Goal: Task Accomplishment & Management: Manage account settings

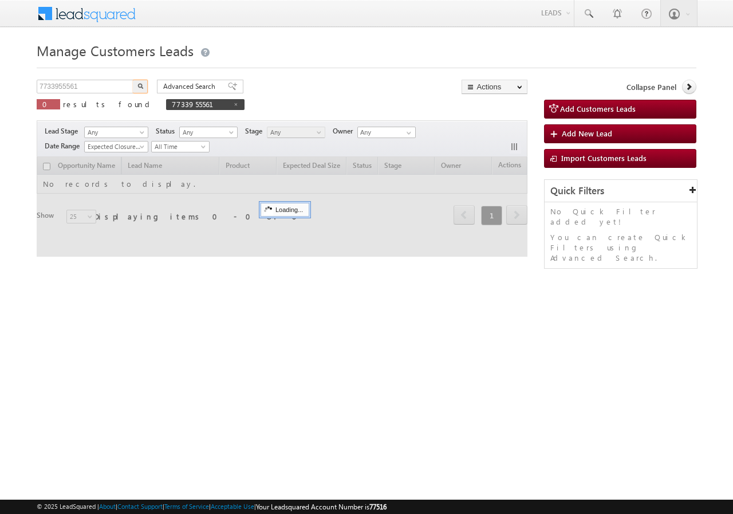
click at [93, 82] on input "7733955561" at bounding box center [86, 87] width 98 height 14
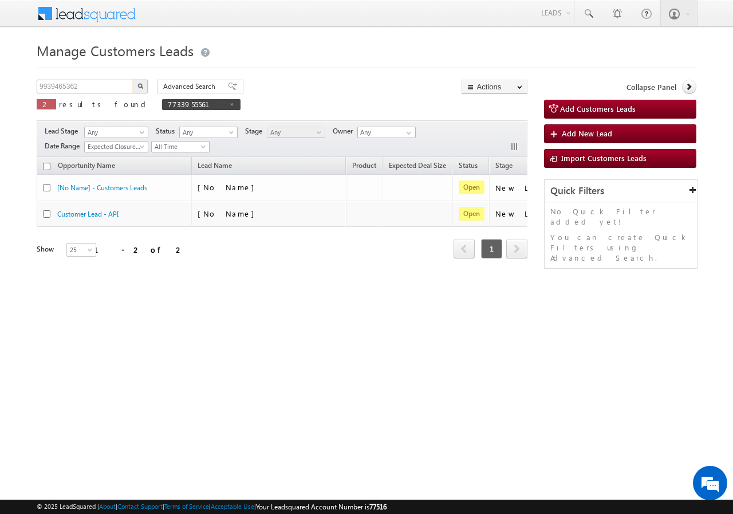
click at [129, 88] on input "9939465362" at bounding box center [86, 87] width 98 height 14
type input "9939465362"
click at [141, 84] on img "button" at bounding box center [140, 86] width 6 height 6
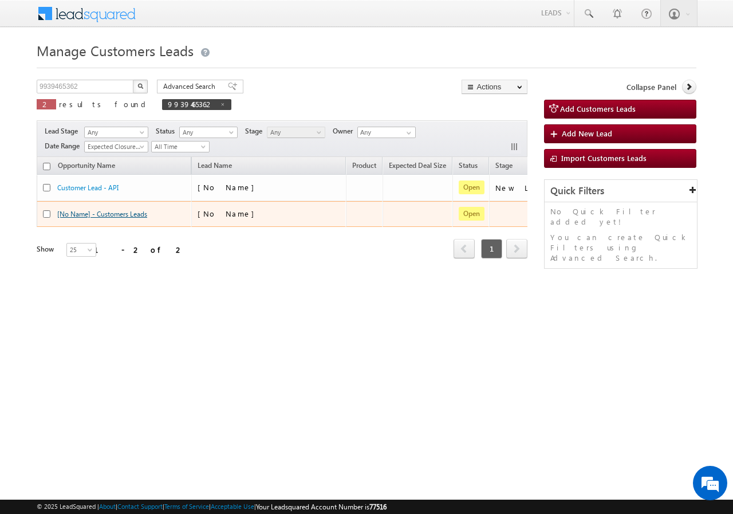
click at [130, 215] on link "[No Name] - Customers Leads" at bounding box center [102, 214] width 90 height 9
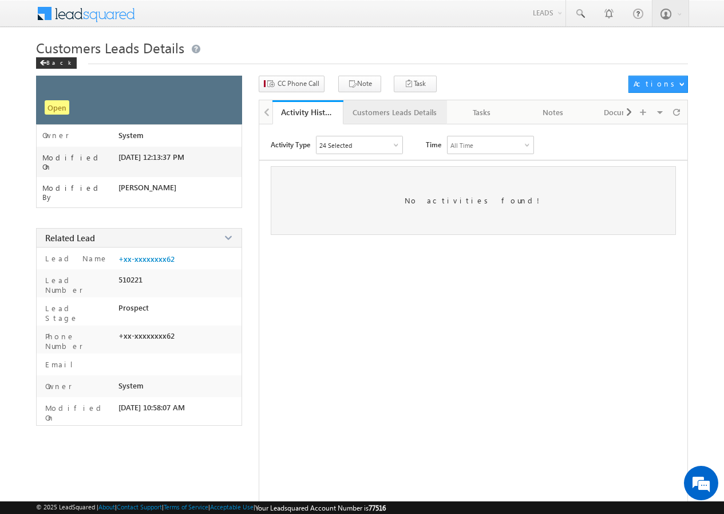
click at [367, 109] on div "Customers Leads Details" at bounding box center [395, 112] width 84 height 14
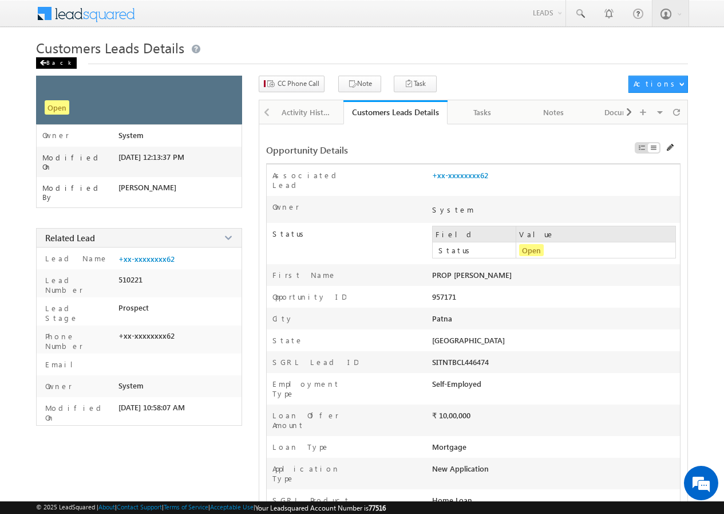
click at [49, 61] on div "Back" at bounding box center [56, 62] width 41 height 11
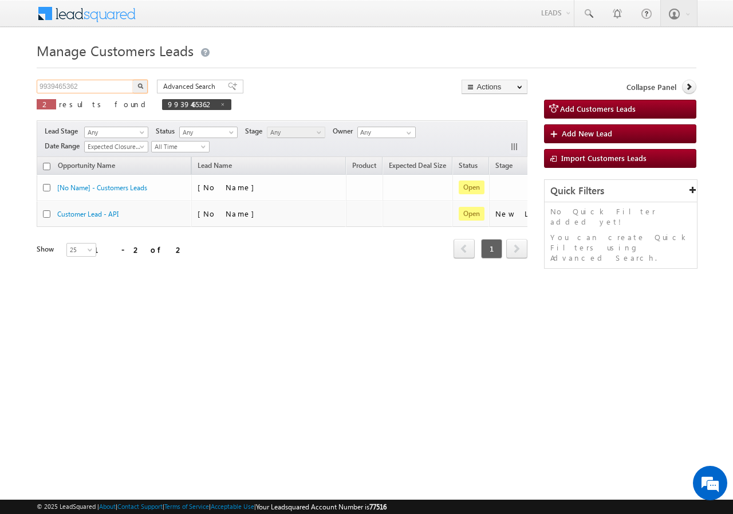
click at [100, 88] on input "9939465362" at bounding box center [86, 87] width 98 height 14
paste input "60870"
type input "960870"
click at [134, 86] on button "button" at bounding box center [140, 87] width 15 height 14
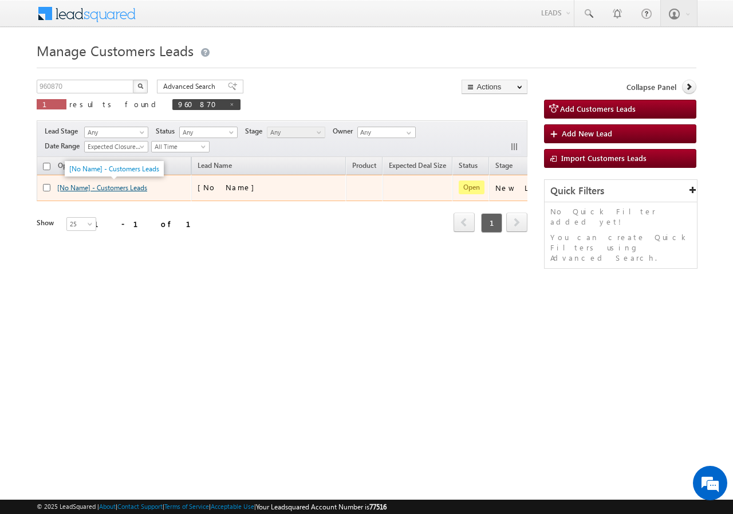
click at [90, 186] on link "[No Name] - Customers Leads" at bounding box center [102, 187] width 90 height 9
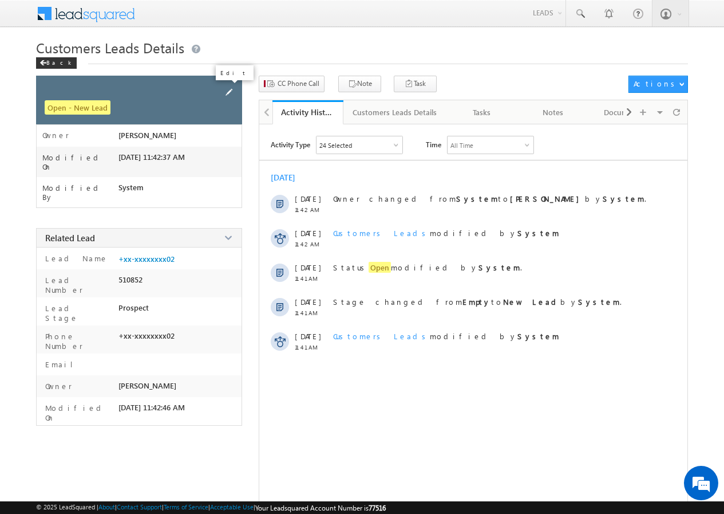
click at [228, 93] on span at bounding box center [229, 92] width 13 height 13
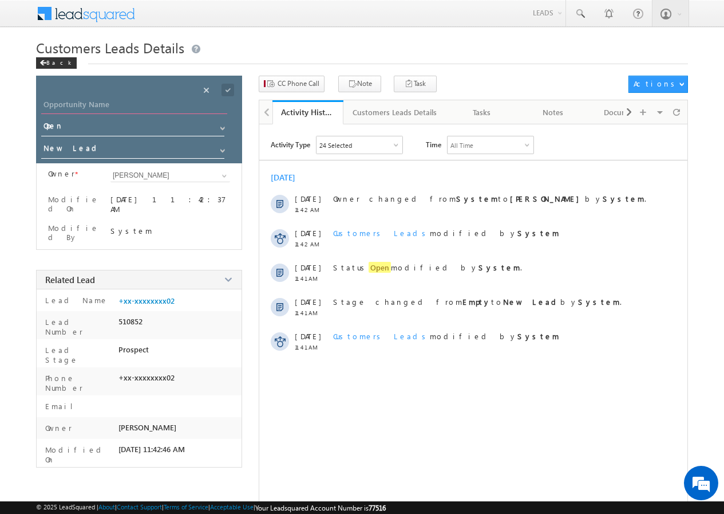
click at [116, 102] on input "Opportunity Name" at bounding box center [134, 106] width 186 height 16
paste input "[PERSON_NAME]"
type input "[PERSON_NAME]"
click at [228, 91] on span at bounding box center [228, 90] width 13 height 13
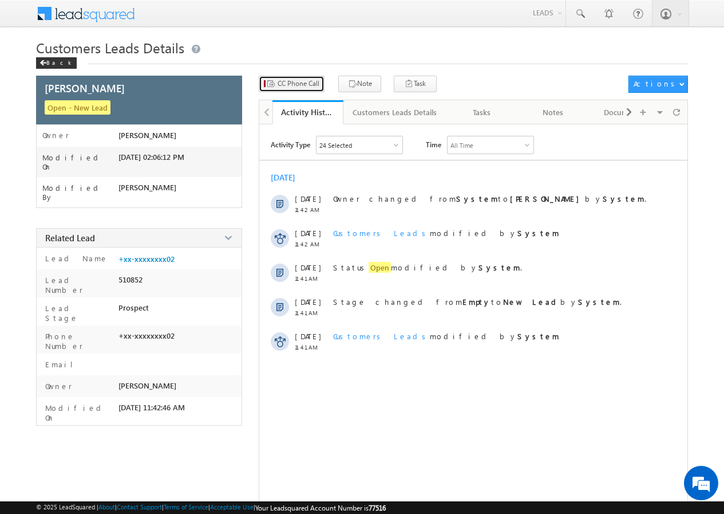
click at [293, 87] on span "CC Phone Call" at bounding box center [299, 83] width 42 height 10
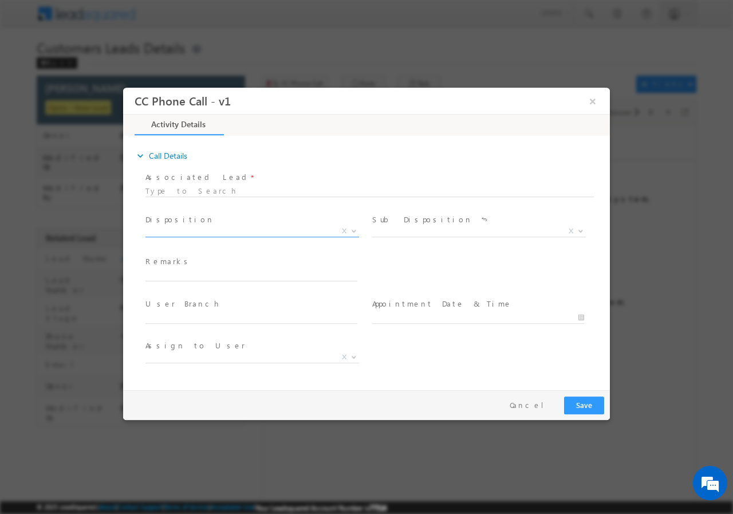
click at [207, 226] on span "X" at bounding box center [252, 230] width 214 height 11
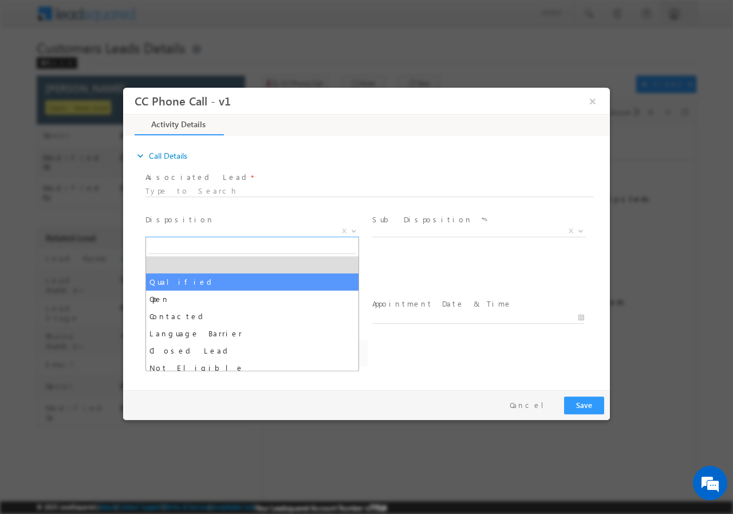
select select "Qualified"
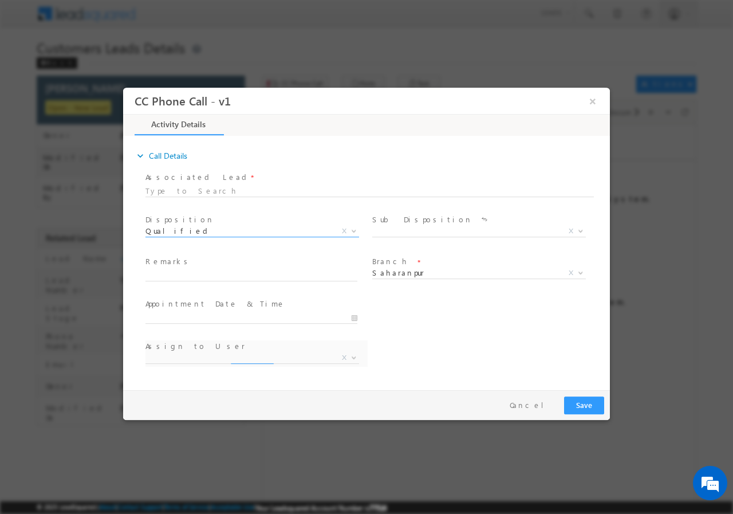
select select "[PERSON_NAME][EMAIL_ADDRESS][DOMAIN_NAME]"
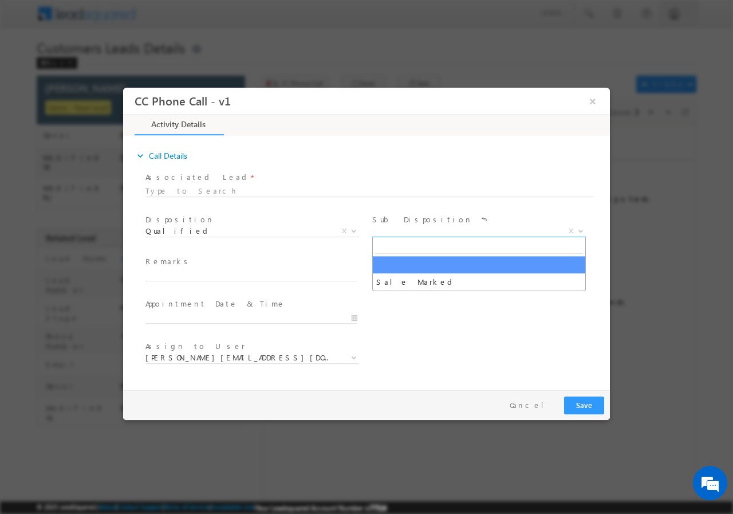
click at [400, 232] on span "X" at bounding box center [479, 230] width 214 height 11
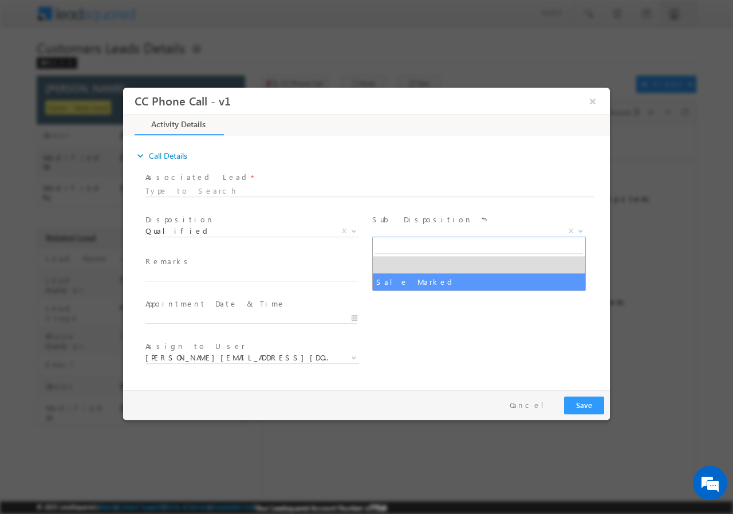
select select "Sale Marked"
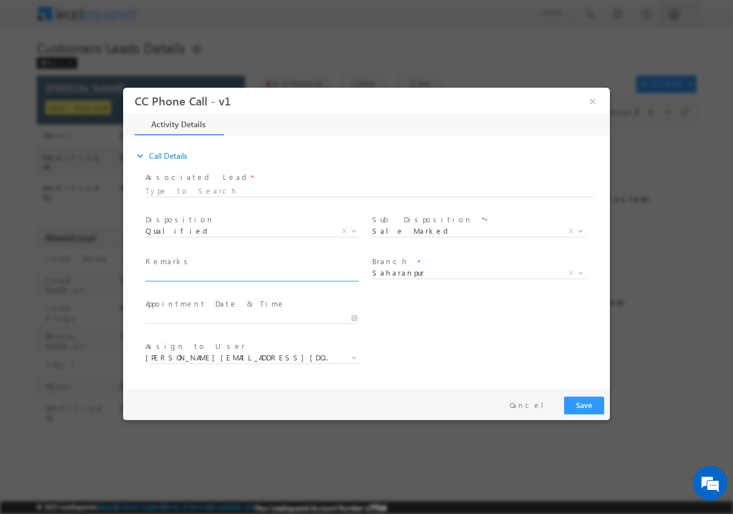
click at [200, 277] on input "text" at bounding box center [251, 274] width 212 height 11
paste input "960870//VB_Know_More//Qadir Abdul//9667298402// LAP//PV-60L// LOAN REQ-15L// SE…"
type input "960870//VB_Know_More//Qadir Abdul//9667298402// LAP//PV-60L// LOAN REQ-15L// SE…"
click at [354, 319] on input "10/08/2025 2:04 PM" at bounding box center [251, 316] width 212 height 11
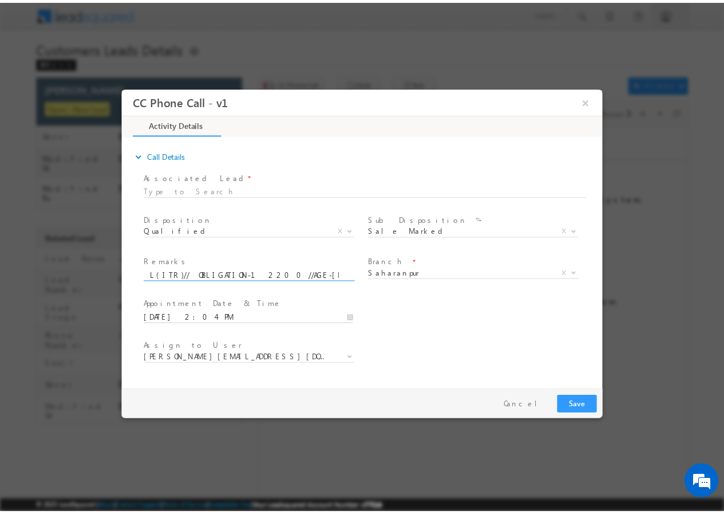
scroll to position [0, 0]
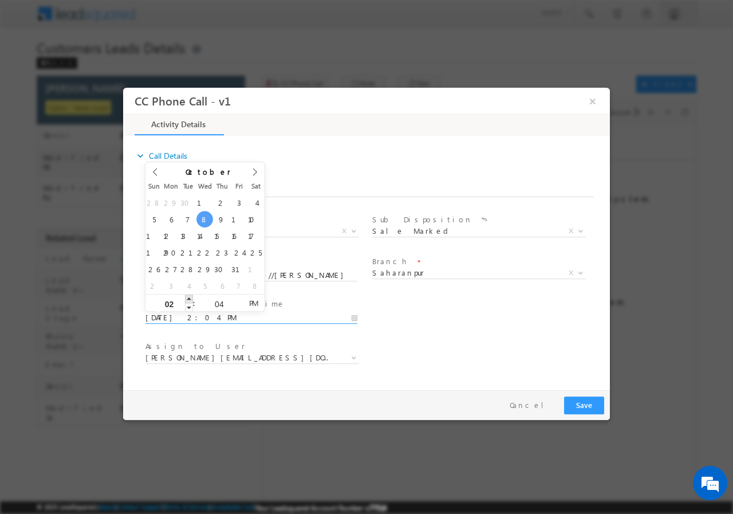
type input "10/08/2025 3:04 PM"
type input "03"
click at [188, 298] on span at bounding box center [189, 298] width 8 height 9
type input "10/08/2025 4:04 PM"
type input "04"
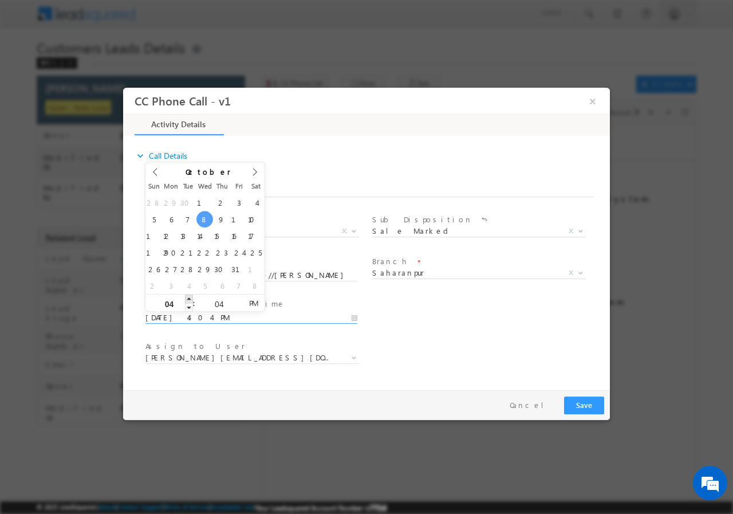
click at [188, 298] on span at bounding box center [189, 298] width 8 height 9
type input "10/08/2025 5:04 PM"
type input "05"
click at [188, 298] on span at bounding box center [189, 298] width 8 height 9
type input "10/08/2025 6:04 PM"
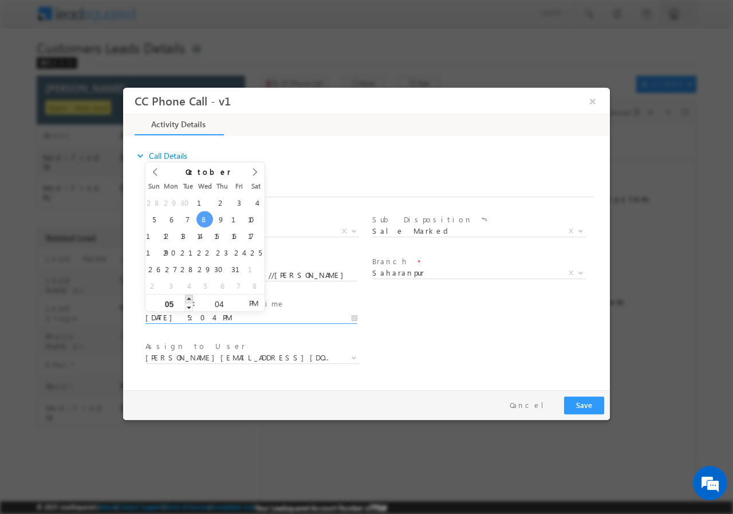
type input "06"
click at [188, 298] on span at bounding box center [189, 298] width 8 height 9
type input "10/08/2025 7:04 PM"
type input "07"
click at [188, 298] on span at bounding box center [189, 298] width 8 height 9
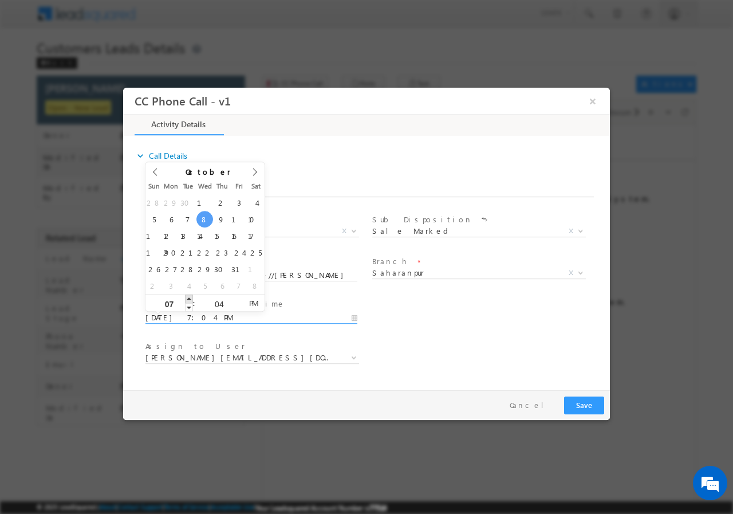
type input "10/08/2025 8:04 PM"
type input "08"
click at [188, 298] on span at bounding box center [189, 298] width 8 height 9
type input "10/08/2025 7:04 PM"
type input "07"
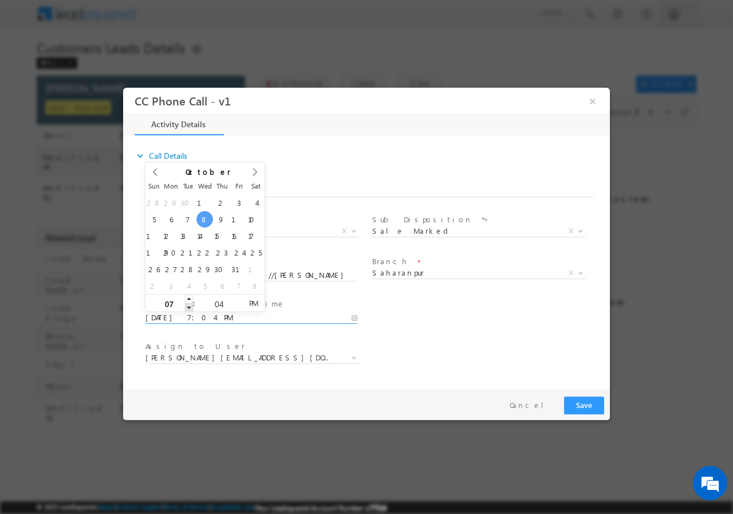
click at [188, 307] on span at bounding box center [189, 306] width 8 height 9
type input "10/08/2025 6:04 PM"
type input "06"
click at [188, 307] on span at bounding box center [189, 306] width 8 height 9
click at [216, 302] on input "04" at bounding box center [219, 302] width 48 height 7
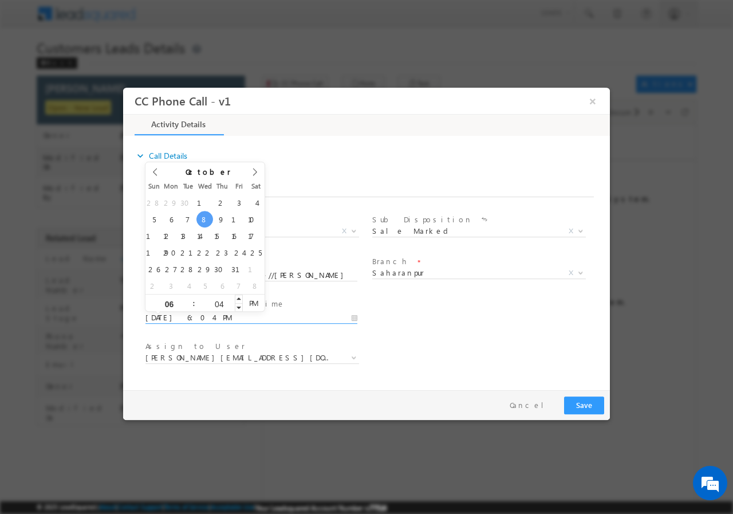
click at [216, 302] on input "04" at bounding box center [219, 302] width 48 height 7
type input "00"
type input "10/08/2025 6:00 PM"
click at [462, 321] on div "User Branch * Appointment Date & Time * 10/08/2025 6:00 PM" at bounding box center [376, 316] width 467 height 42
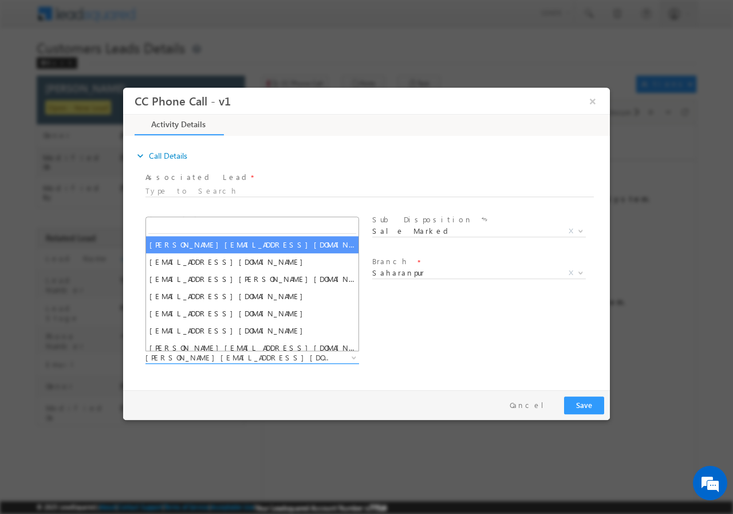
click at [240, 354] on span "adnan.hasan@sgrlimited.in" at bounding box center [238, 357] width 186 height 10
type input "kunal.kumar1@sgrlimited.in"
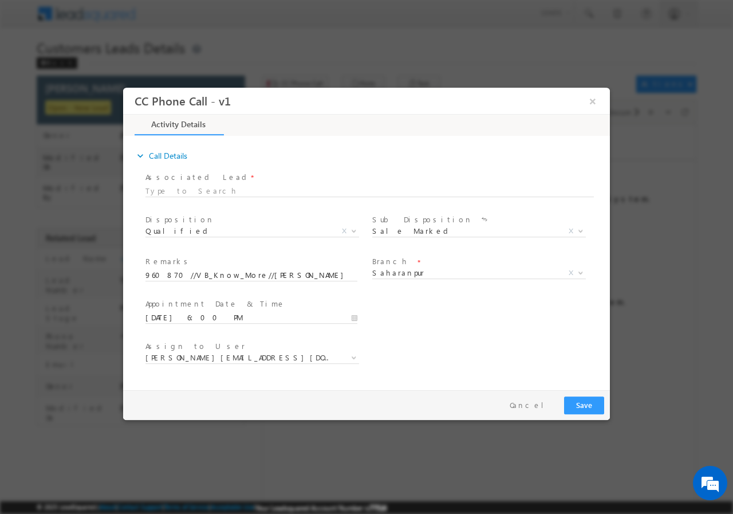
click at [470, 317] on div "User Branch * Appointment Date & Time * 10/08/2025 6:00 PM" at bounding box center [376, 316] width 467 height 42
click at [581, 402] on button "Save" at bounding box center [584, 405] width 40 height 18
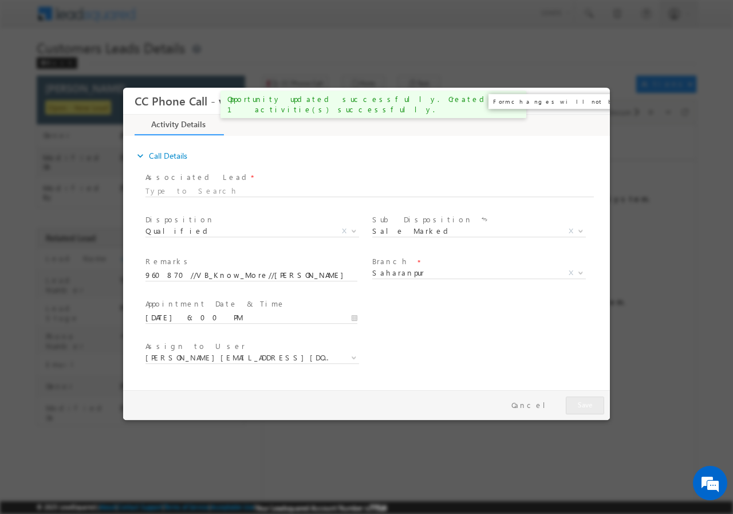
click at [591, 101] on button "×" at bounding box center [592, 100] width 19 height 21
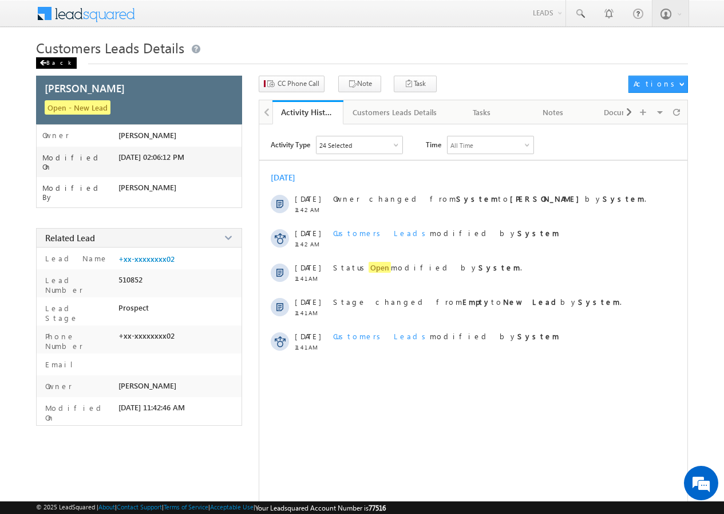
click at [60, 64] on div "Back" at bounding box center [56, 62] width 41 height 11
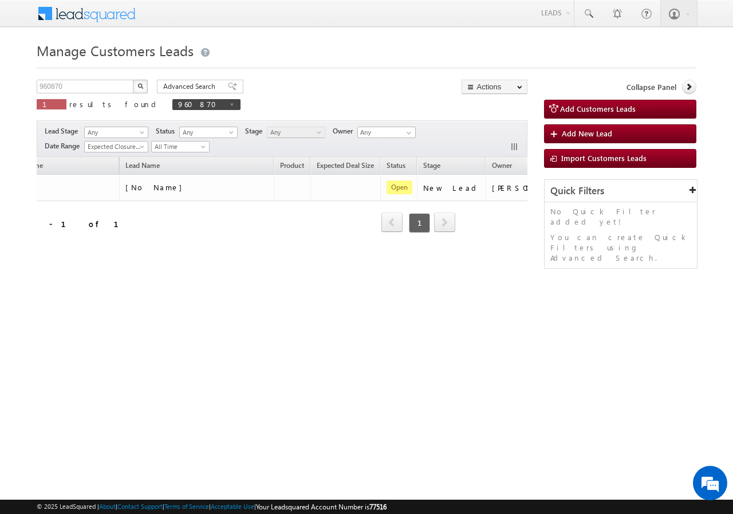
scroll to position [0, 108]
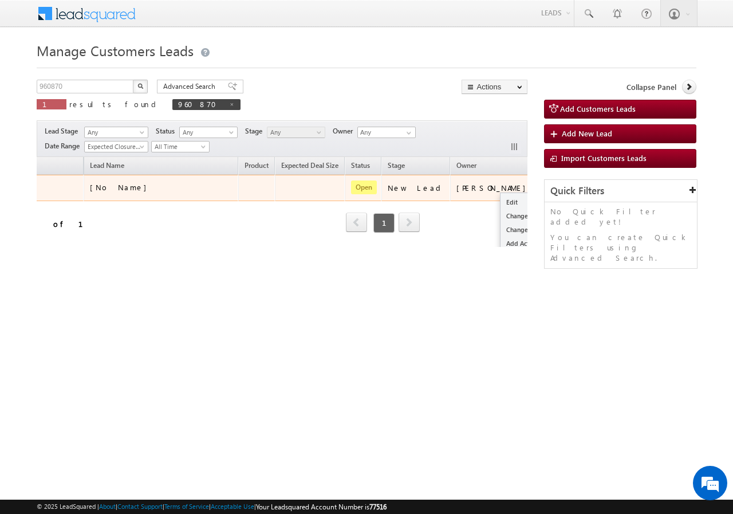
click at [546, 183] on button "button" at bounding box center [551, 186] width 11 height 11
click at [500, 198] on link "Edit" at bounding box center [528, 202] width 57 height 14
click at [500, 200] on link "Edit" at bounding box center [528, 202] width 57 height 14
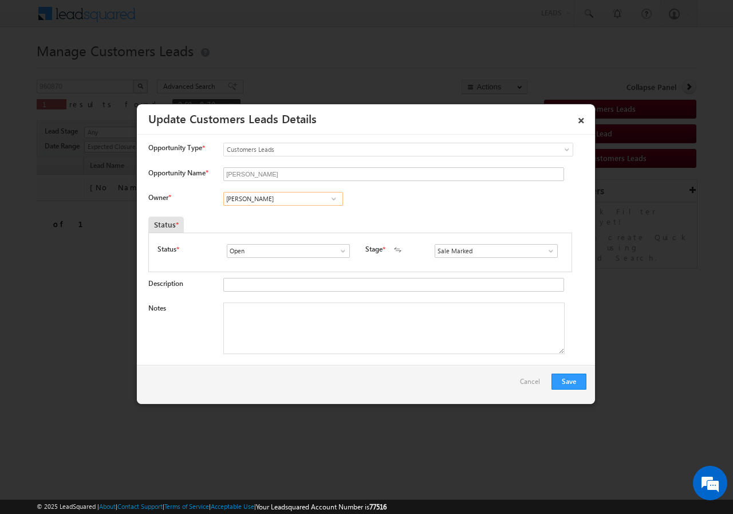
click at [267, 199] on input "[PERSON_NAME]" at bounding box center [283, 199] width 120 height 14
paste input "kunal.kumar1@sgrlimited.i"
click at [261, 219] on span "[EMAIL_ADDRESS][DOMAIN_NAME]" at bounding box center [279, 220] width 103 height 9
type input "Kunal Kumar"
click at [278, 310] on textarea "Notes" at bounding box center [393, 328] width 341 height 52
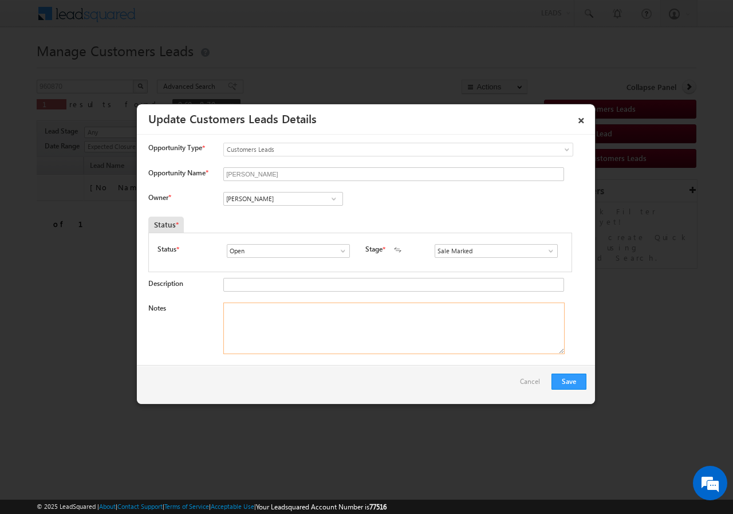
paste textarea "960870//VB_Know_More//Qadir Abdul//9667298402// LAP//PV-60L// LOAN REQ-15L// SE…"
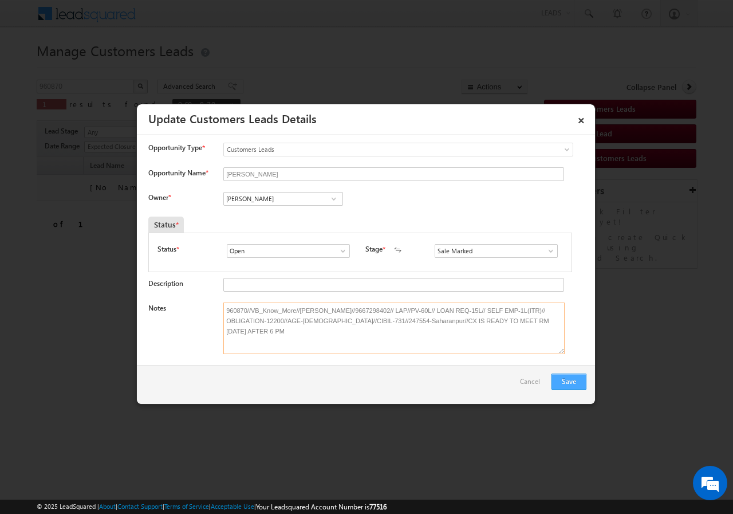
type textarea "960870//VB_Know_More//Qadir Abdul//9667298402// LAP//PV-60L// LOAN REQ-15L// SE…"
click at [564, 382] on button "Save" at bounding box center [568, 381] width 35 height 16
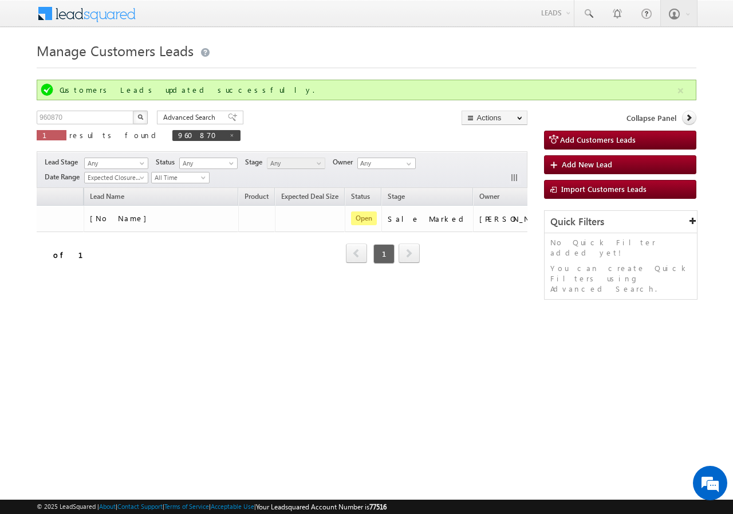
scroll to position [0, 0]
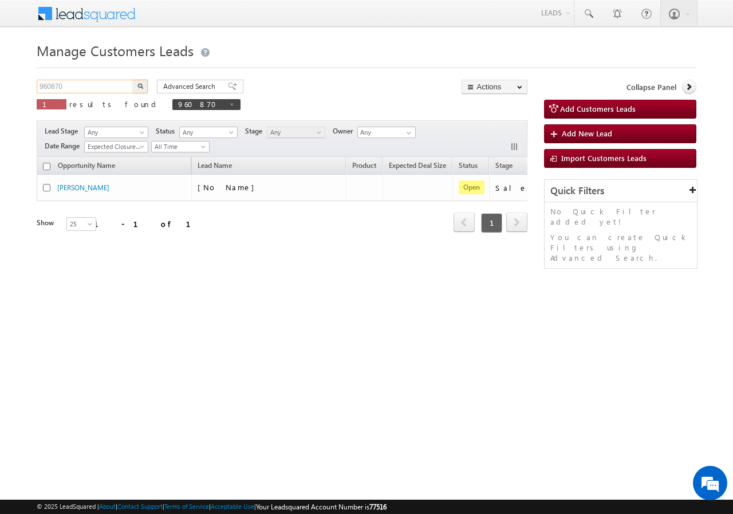
click at [100, 90] on input "960870" at bounding box center [86, 87] width 98 height 14
paste input "145450595"
type input "9145450595"
click at [139, 86] on img "button" at bounding box center [140, 86] width 6 height 6
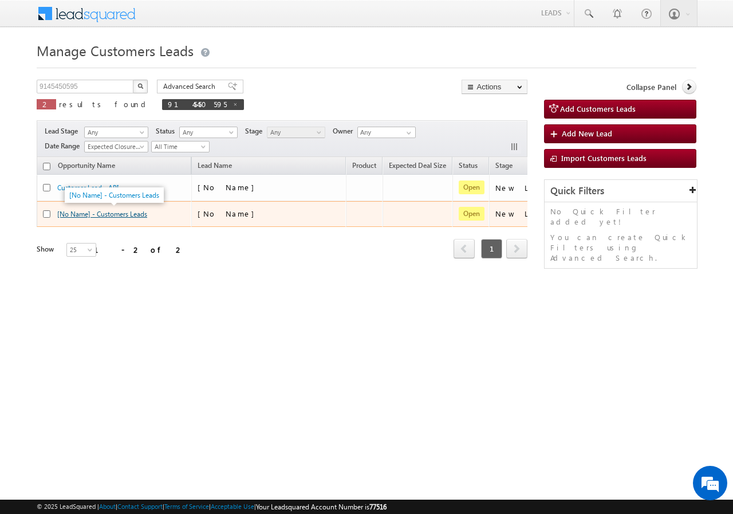
click at [127, 211] on link "[No Name] - Customers Leads" at bounding box center [102, 214] width 90 height 9
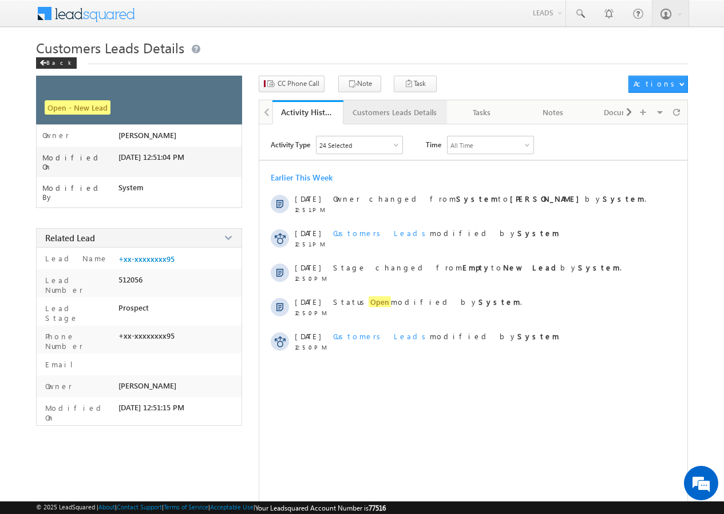
click at [377, 115] on div "Customers Leads Details" at bounding box center [395, 112] width 84 height 14
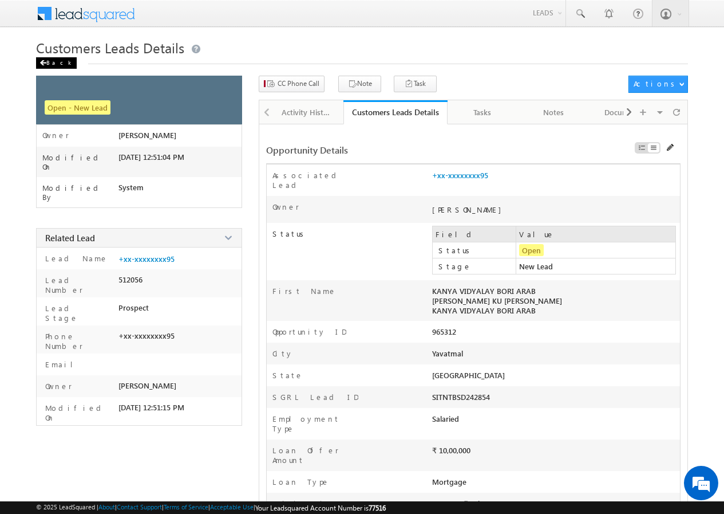
click at [57, 63] on div "Back" at bounding box center [56, 62] width 41 height 11
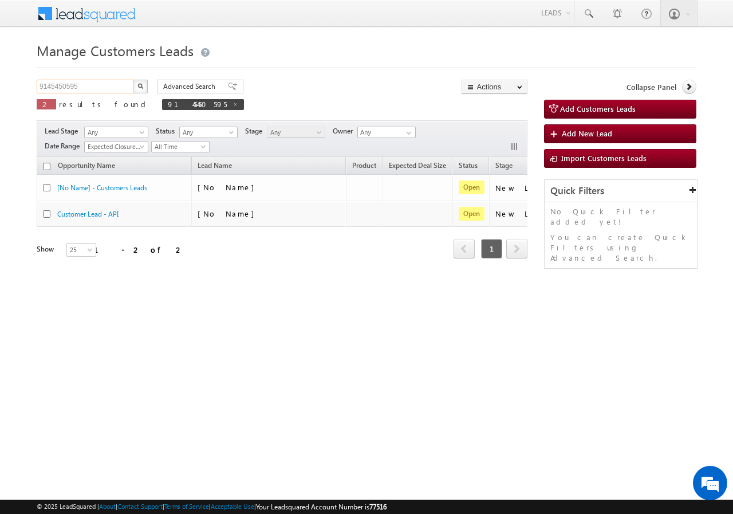
click at [84, 87] on input "9145450595" at bounding box center [86, 87] width 98 height 14
paste input "720682007"
type input "9720682007"
click at [141, 84] on img "button" at bounding box center [140, 86] width 6 height 6
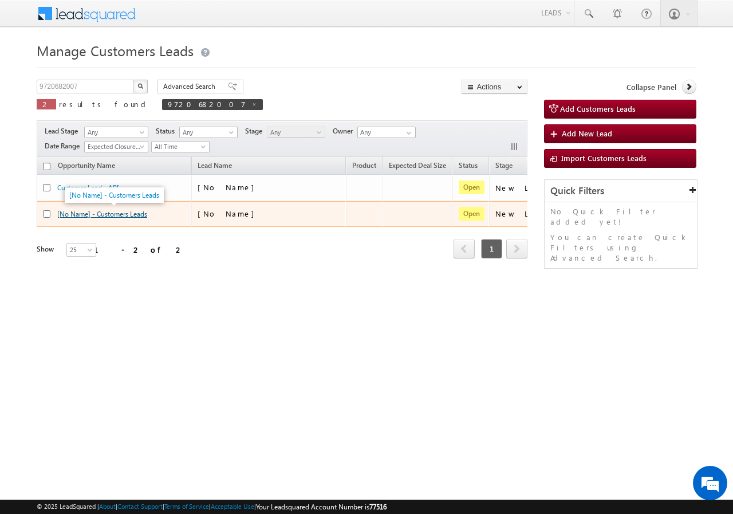
click at [115, 212] on link "[No Name] - Customers Leads" at bounding box center [102, 214] width 90 height 9
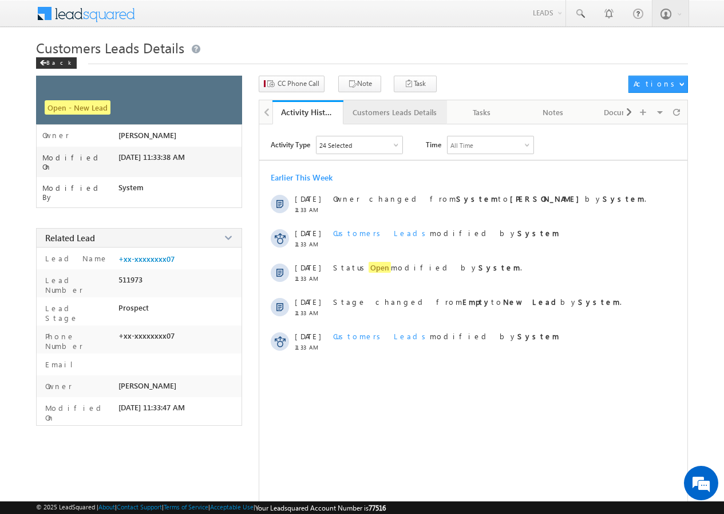
click at [378, 114] on div "Customers Leads Details" at bounding box center [395, 112] width 84 height 14
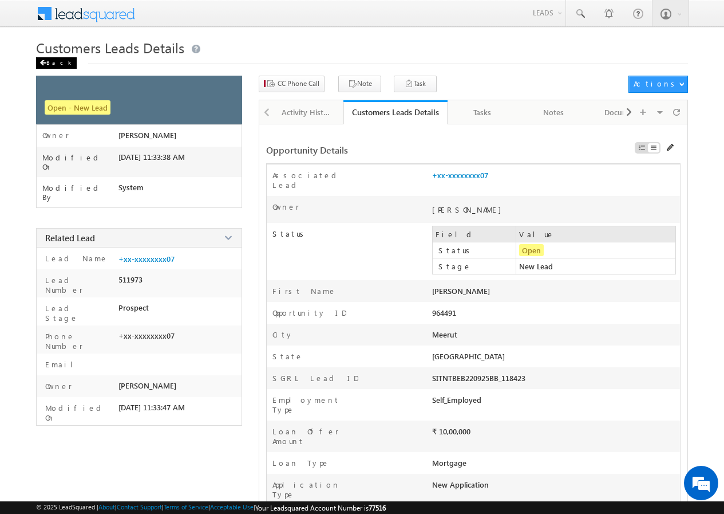
click at [50, 66] on div "Back" at bounding box center [56, 62] width 41 height 11
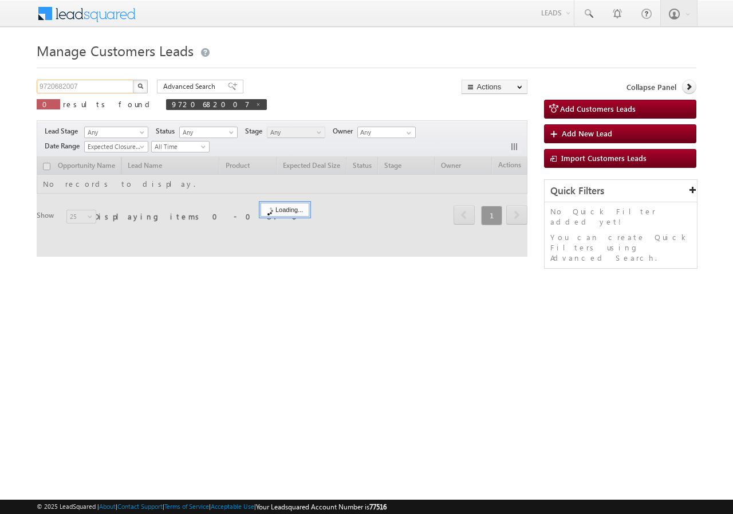
click at [129, 86] on input "9720682007" at bounding box center [86, 87] width 98 height 14
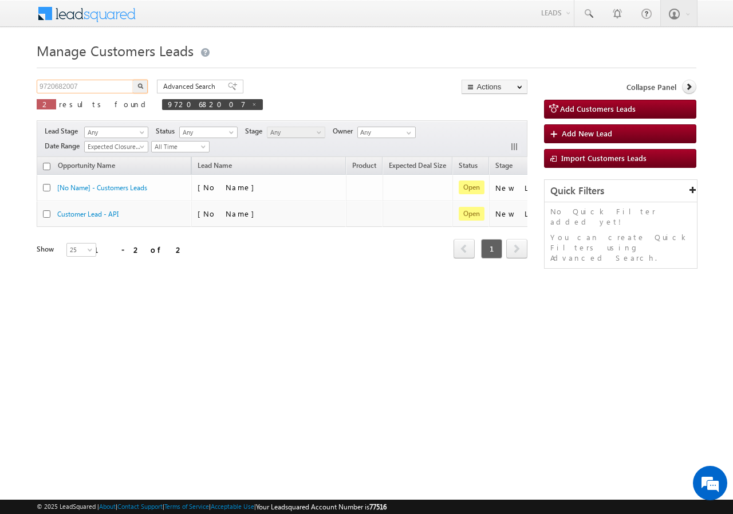
click at [99, 84] on input "9720682007" at bounding box center [86, 87] width 98 height 14
paste input "314401669"
type input "9314401669"
click at [138, 85] on img "button" at bounding box center [140, 86] width 6 height 6
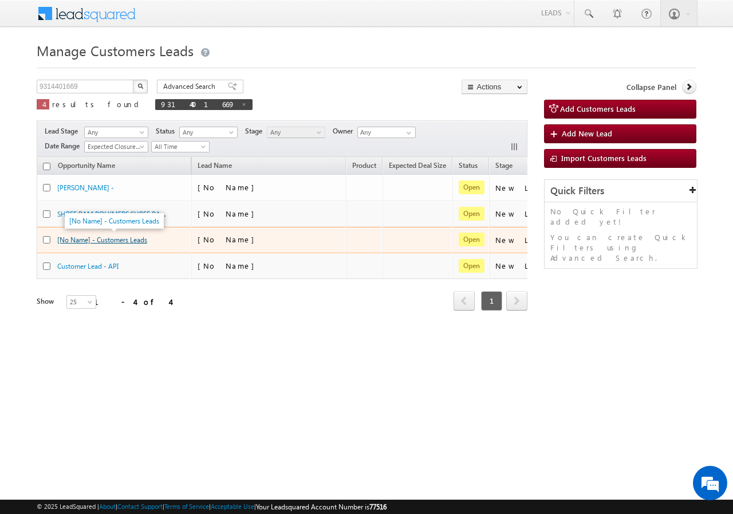
click at [113, 239] on link "[No Name] - Customers Leads" at bounding box center [102, 239] width 90 height 9
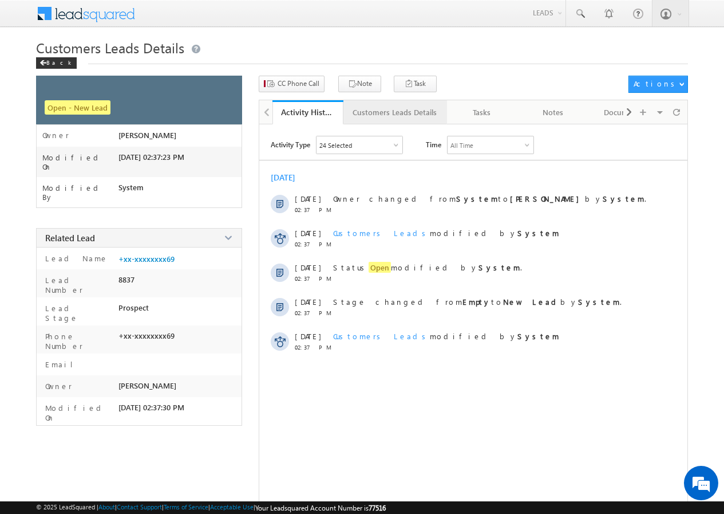
click at [378, 109] on div "Customers Leads Details" at bounding box center [395, 112] width 84 height 14
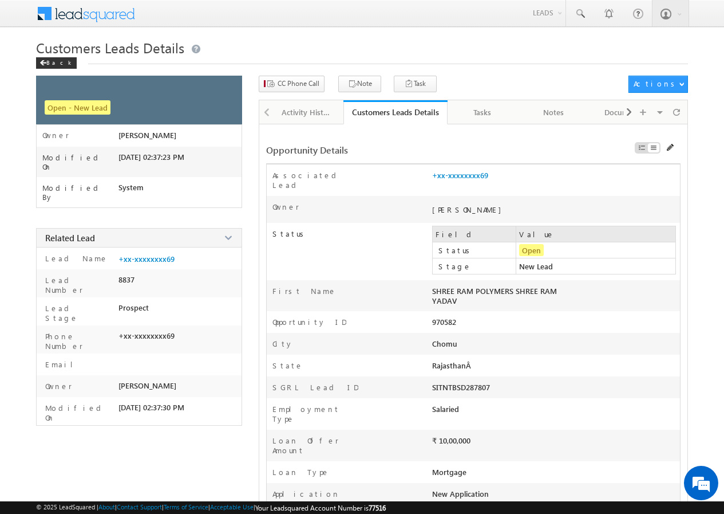
click at [444, 317] on div "970582" at bounding box center [506, 325] width 149 height 16
click at [443, 317] on div "970582" at bounding box center [506, 325] width 149 height 16
copy div "970582"
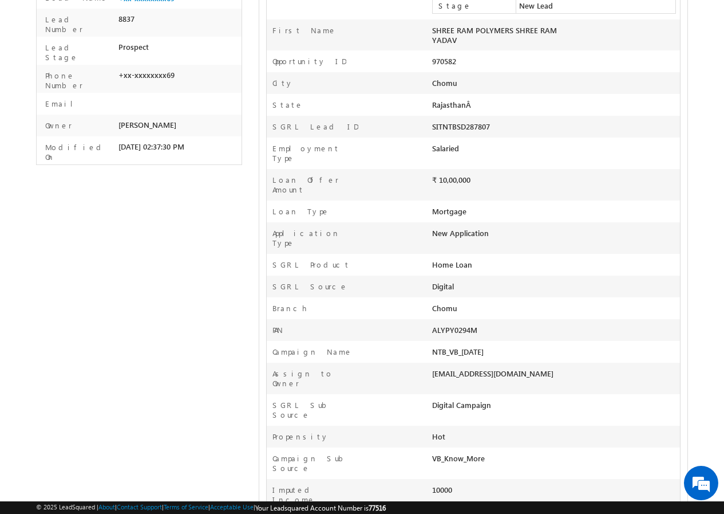
scroll to position [286, 0]
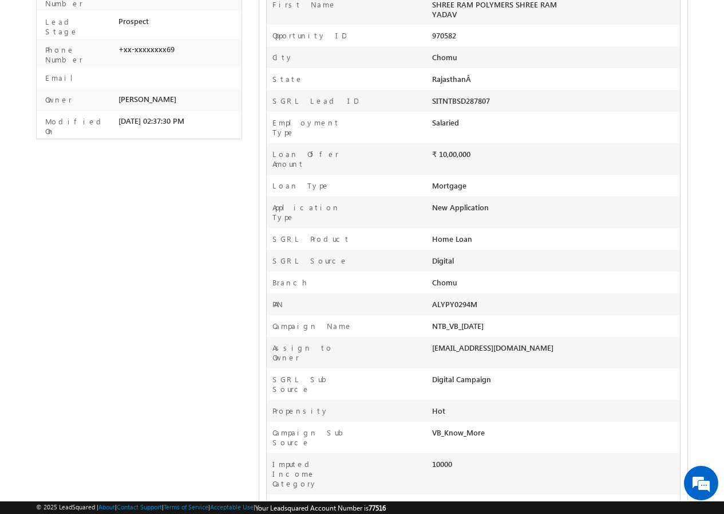
click at [459, 427] on div "VB_Know_More" at bounding box center [506, 435] width 149 height 16
copy div "VB_Know_More Assign To Designation opp share Appointment Date & Time Follow-Up-…"
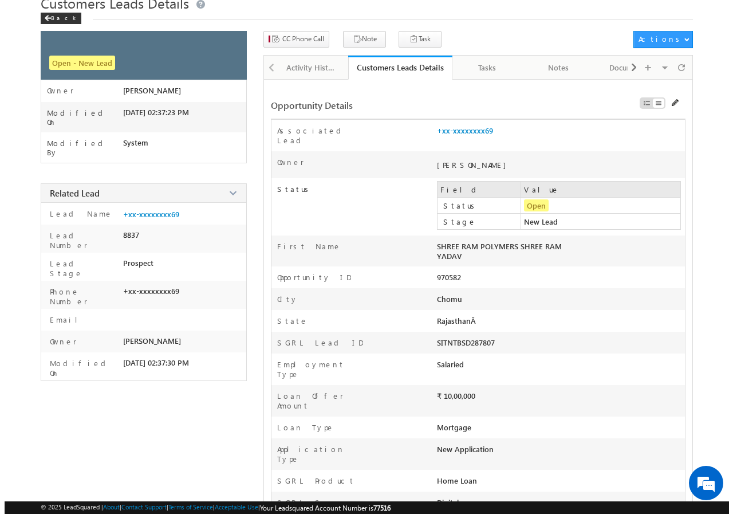
scroll to position [0, 0]
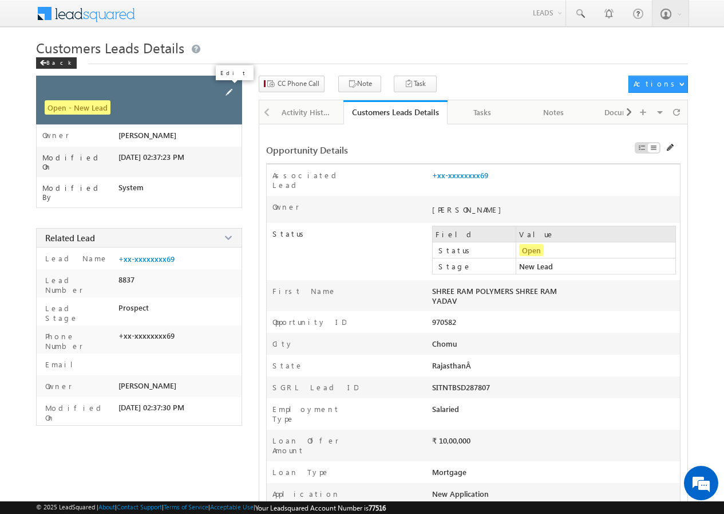
click at [229, 92] on span at bounding box center [229, 92] width 13 height 13
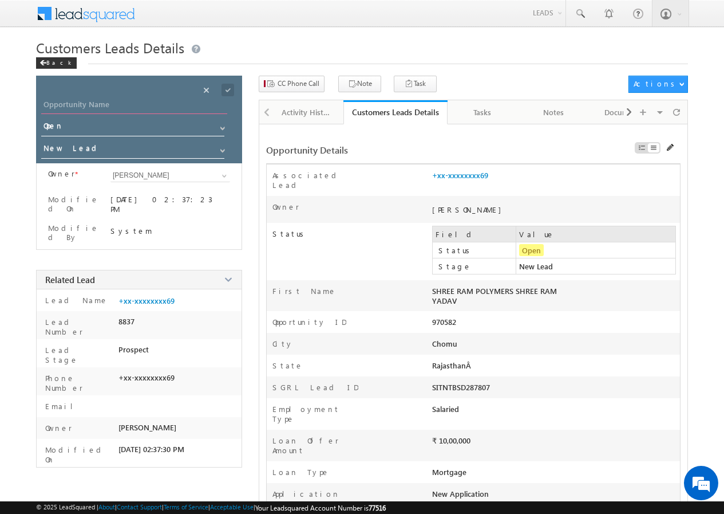
click at [71, 101] on input "Opportunity Name" at bounding box center [134, 106] width 186 height 16
type input "[PERSON_NAME]"
click at [231, 88] on span at bounding box center [228, 90] width 13 height 13
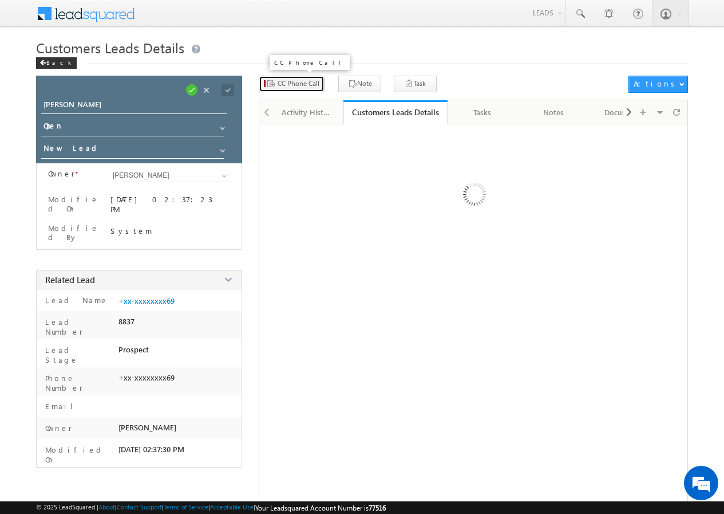
click at [300, 84] on span "CC Phone Call" at bounding box center [299, 83] width 42 height 10
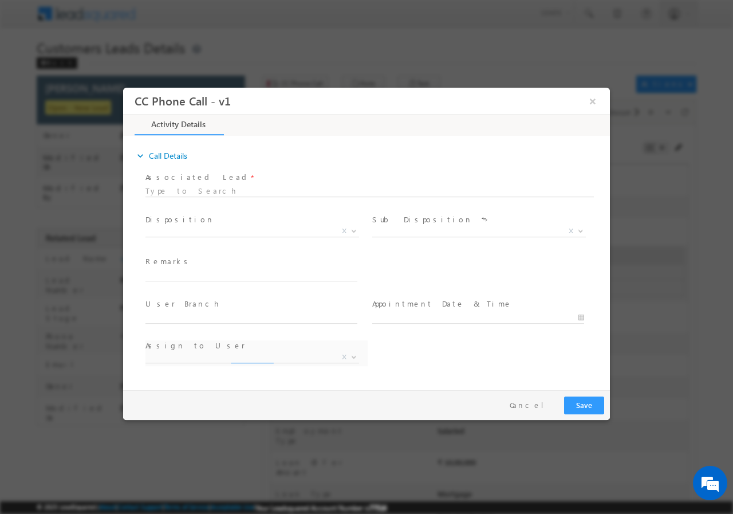
select select "[EMAIL_ADDRESS][PERSON_NAME][DOMAIN_NAME]"
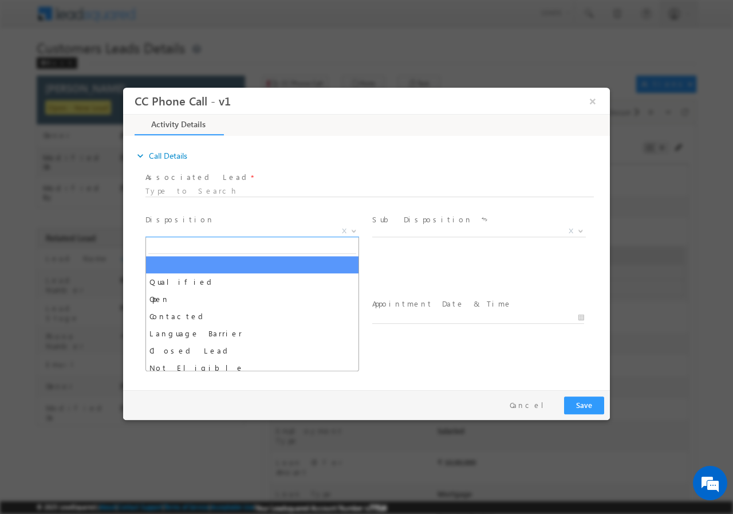
click at [197, 230] on span "X" at bounding box center [252, 230] width 214 height 11
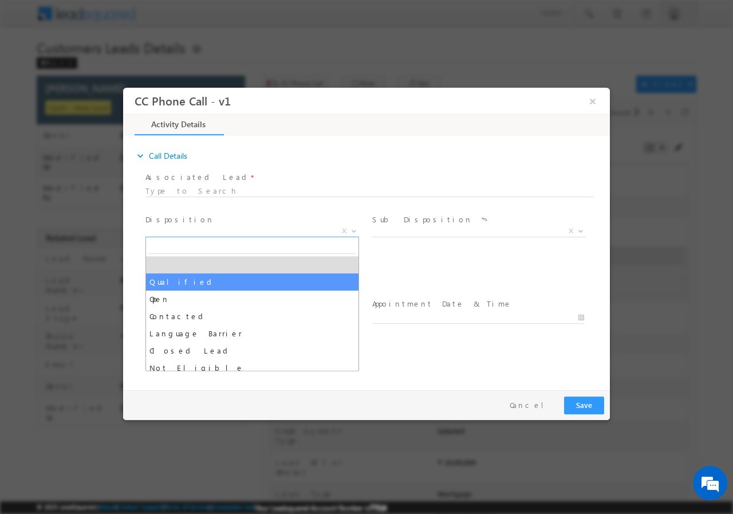
select select "Qualified"
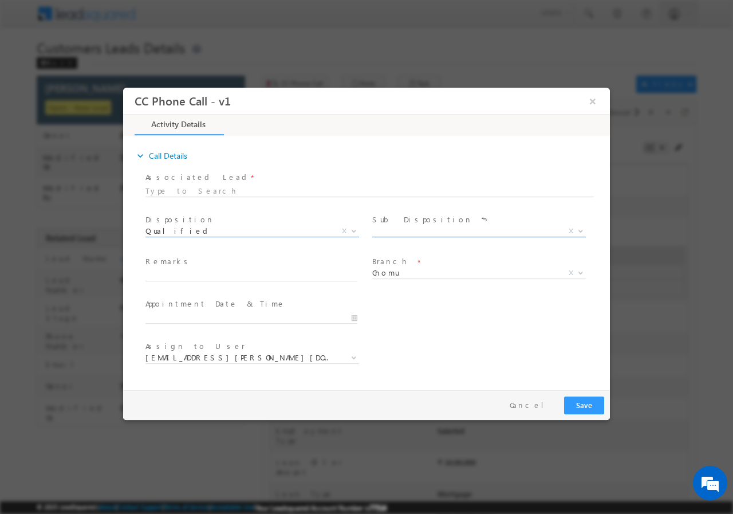
click at [399, 233] on span "X" at bounding box center [479, 230] width 214 height 11
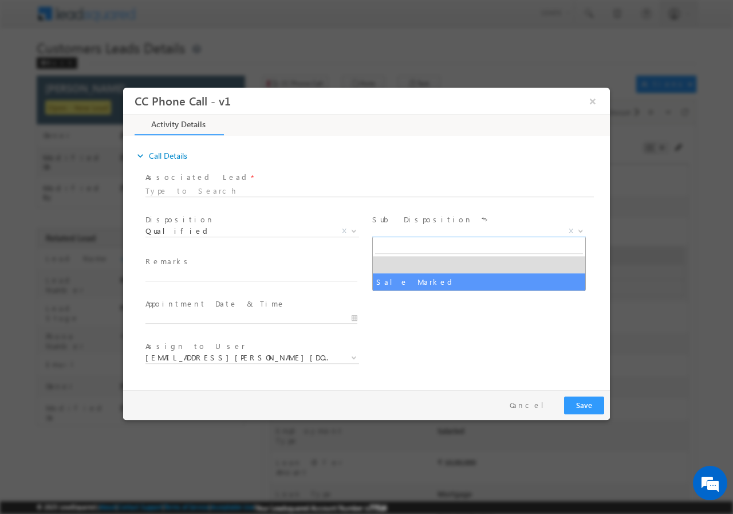
select select "Sale Marked"
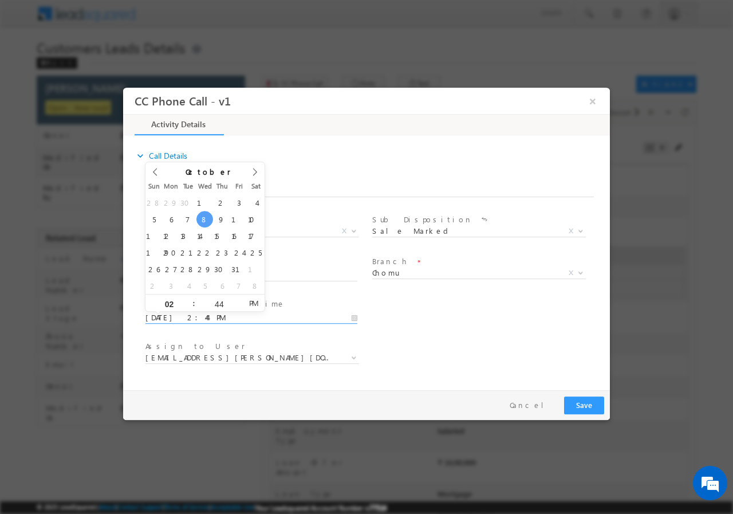
click at [358, 317] on div "[DATE] 2:44 PM" at bounding box center [256, 317] width 222 height 14
type input "[DATE] 1:44 PM"
type input "01"
click at [191, 303] on span at bounding box center [189, 306] width 8 height 9
type input "[DATE] 12:44 PM"
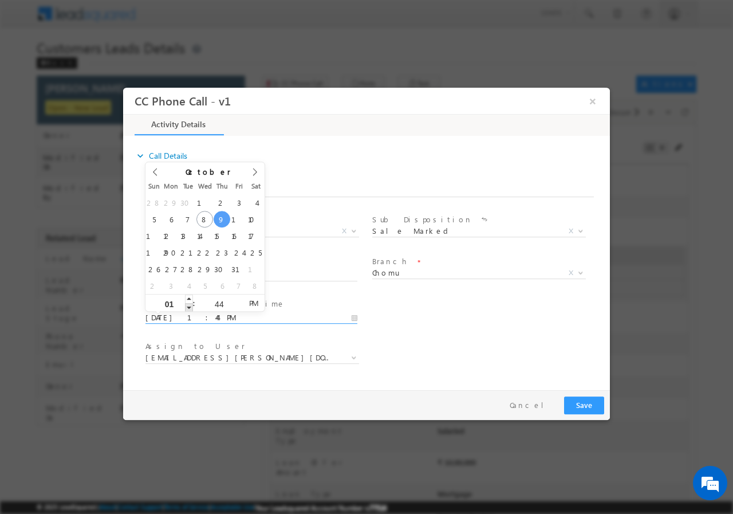
type input "12"
click at [191, 303] on span at bounding box center [189, 306] width 8 height 9
type input "[DATE] 11:44 AM"
type input "11"
click at [191, 303] on span at bounding box center [189, 306] width 8 height 9
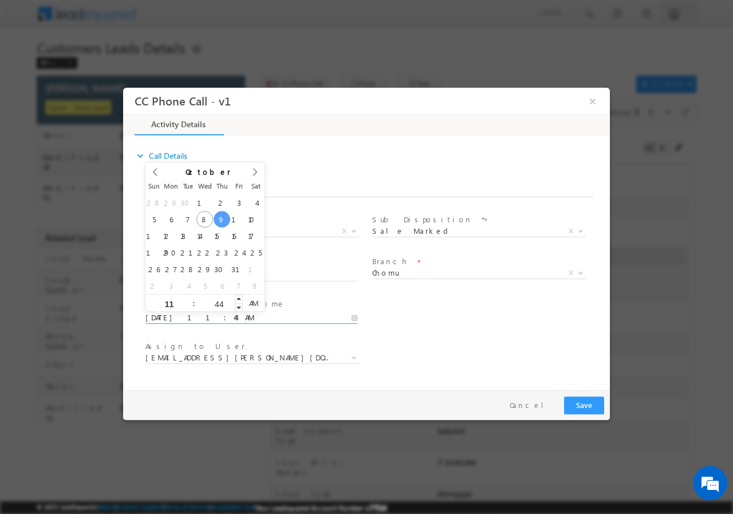
click at [222, 303] on input "44" at bounding box center [219, 302] width 48 height 7
type input "00"
type input "[DATE] 11:00 AM"
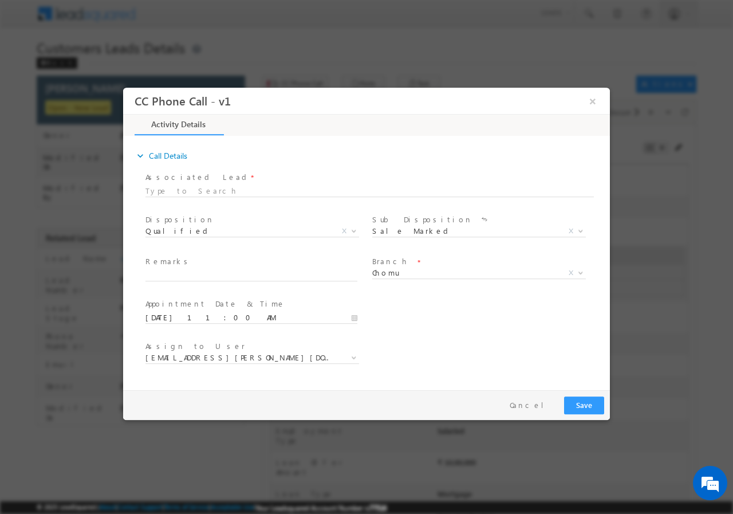
click at [475, 328] on div "User Branch * Appointment Date & Time * [DATE] 11:00 AM" at bounding box center [376, 316] width 467 height 42
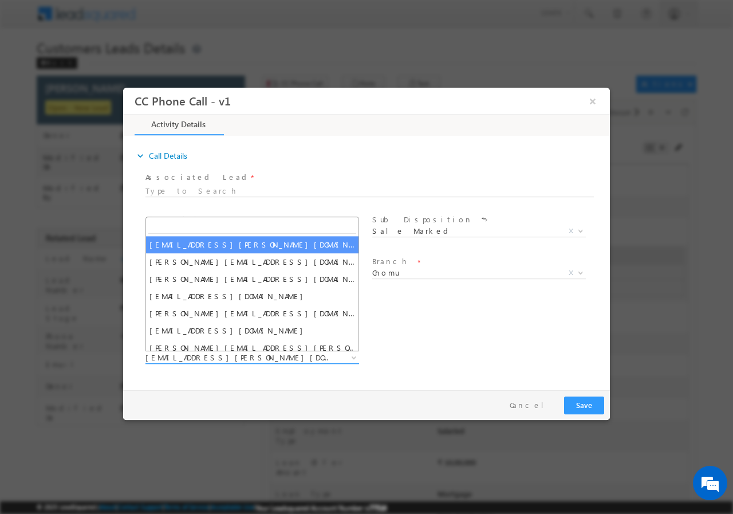
click at [218, 357] on span "[EMAIL_ADDRESS][PERSON_NAME][DOMAIN_NAME]" at bounding box center [238, 357] width 186 height 10
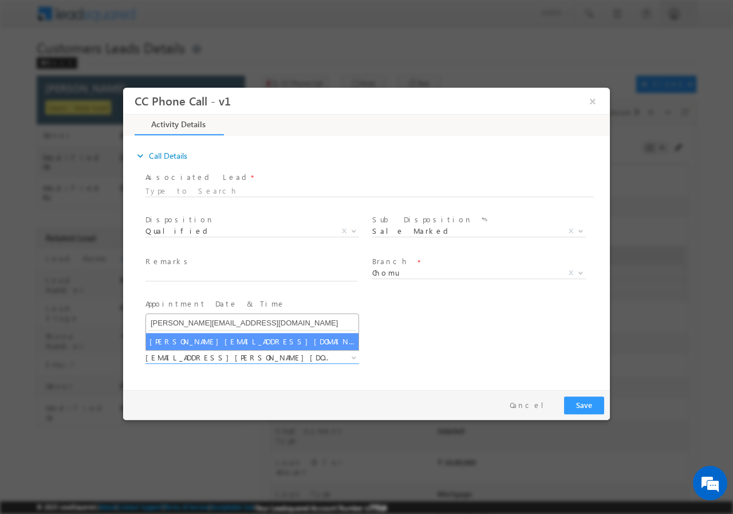
type input "[PERSON_NAME][EMAIL_ADDRESS][DOMAIN_NAME]"
select select "[PERSON_NAME][EMAIL_ADDRESS][DOMAIN_NAME]"
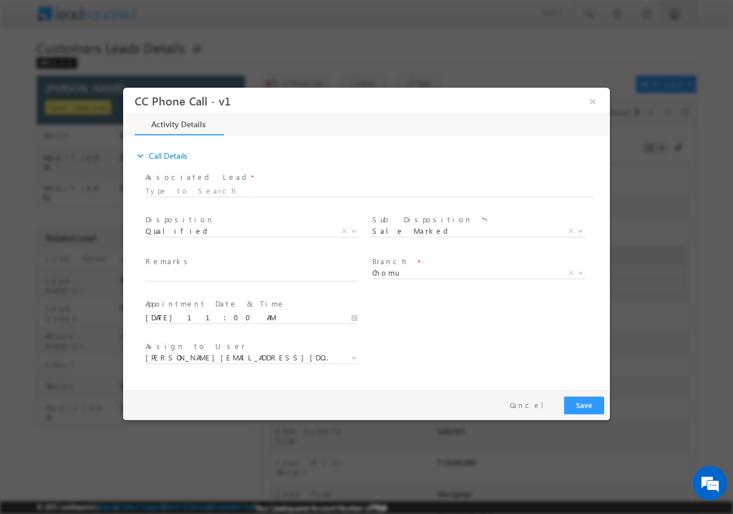
click at [468, 315] on div "User Branch * Appointment Date & Time * [DATE] 11:00 AM" at bounding box center [376, 316] width 467 height 42
click at [188, 274] on input "text" at bounding box center [251, 274] width 212 height 11
paste input "970582//VB_Know_More//SHREE RAM//9314401669//LAP//PV-1CR//LOAN REQ-40L//SELF EM…"
type input "970582//VB_Know_More//SHREE RAM//9314401669//LAP//PV-1CR//LOAN REQ-40L//SELF EM…"
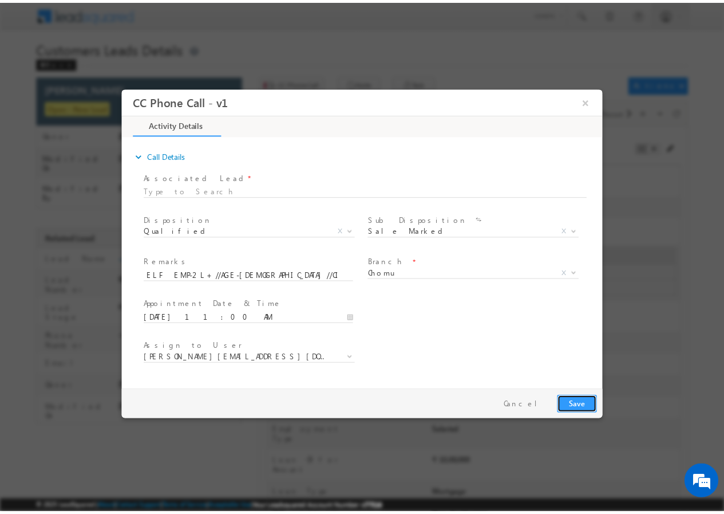
scroll to position [0, 0]
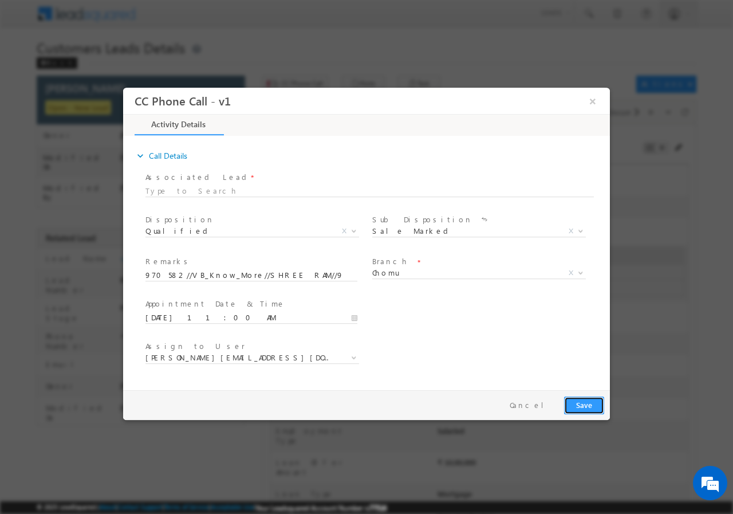
click at [581, 403] on button "Save" at bounding box center [584, 405] width 40 height 18
